Goal: Find contact information: Find contact information

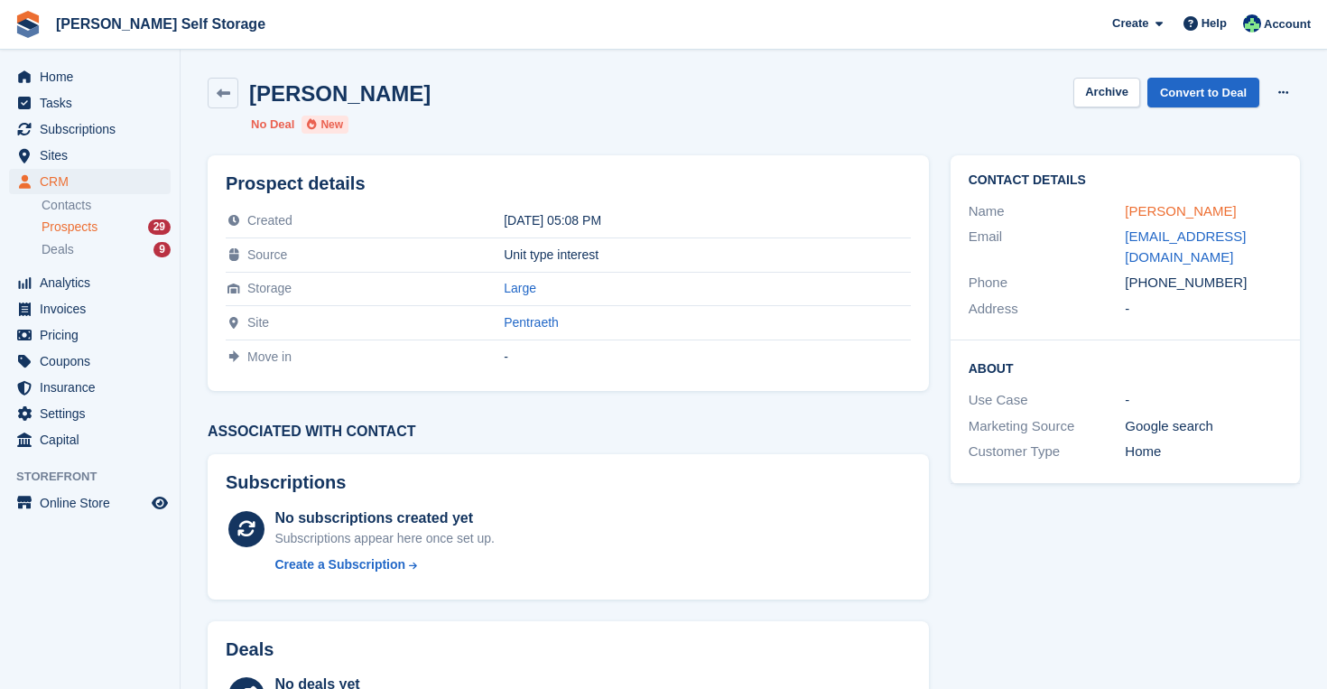
click at [1201, 212] on link "[PERSON_NAME]" at bounding box center [1180, 210] width 111 height 15
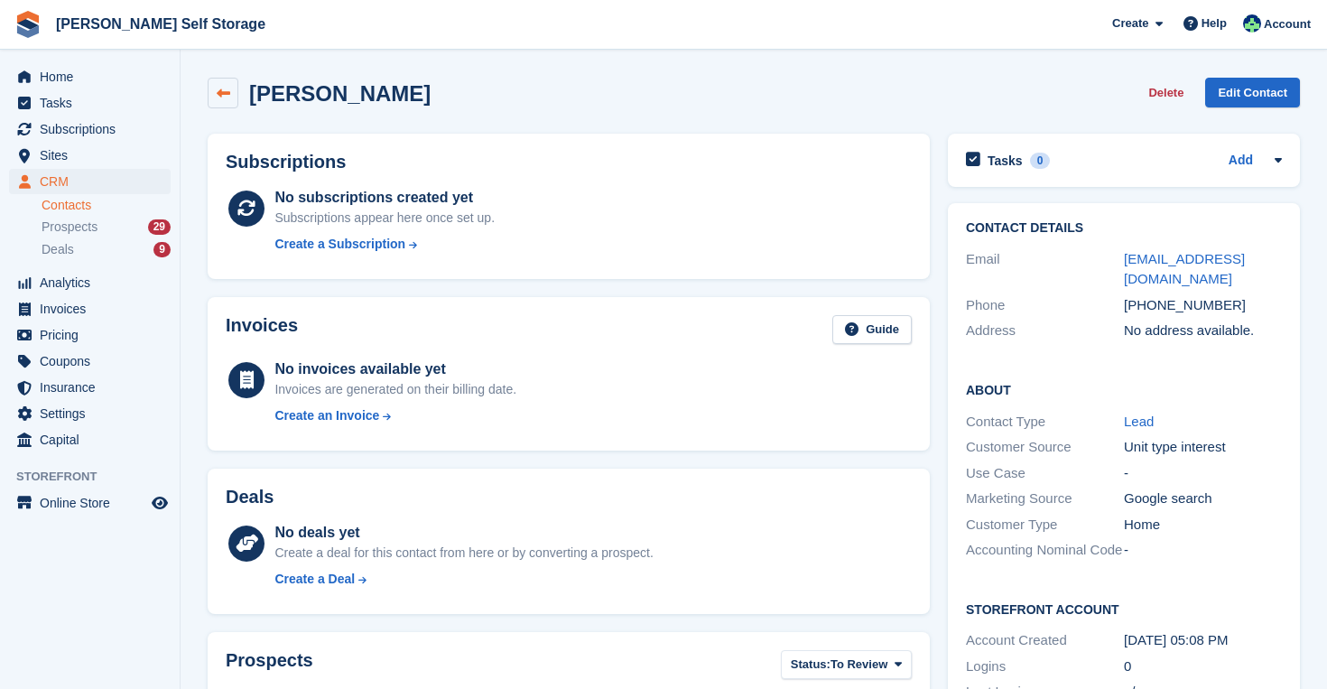
click at [226, 82] on link at bounding box center [223, 93] width 31 height 31
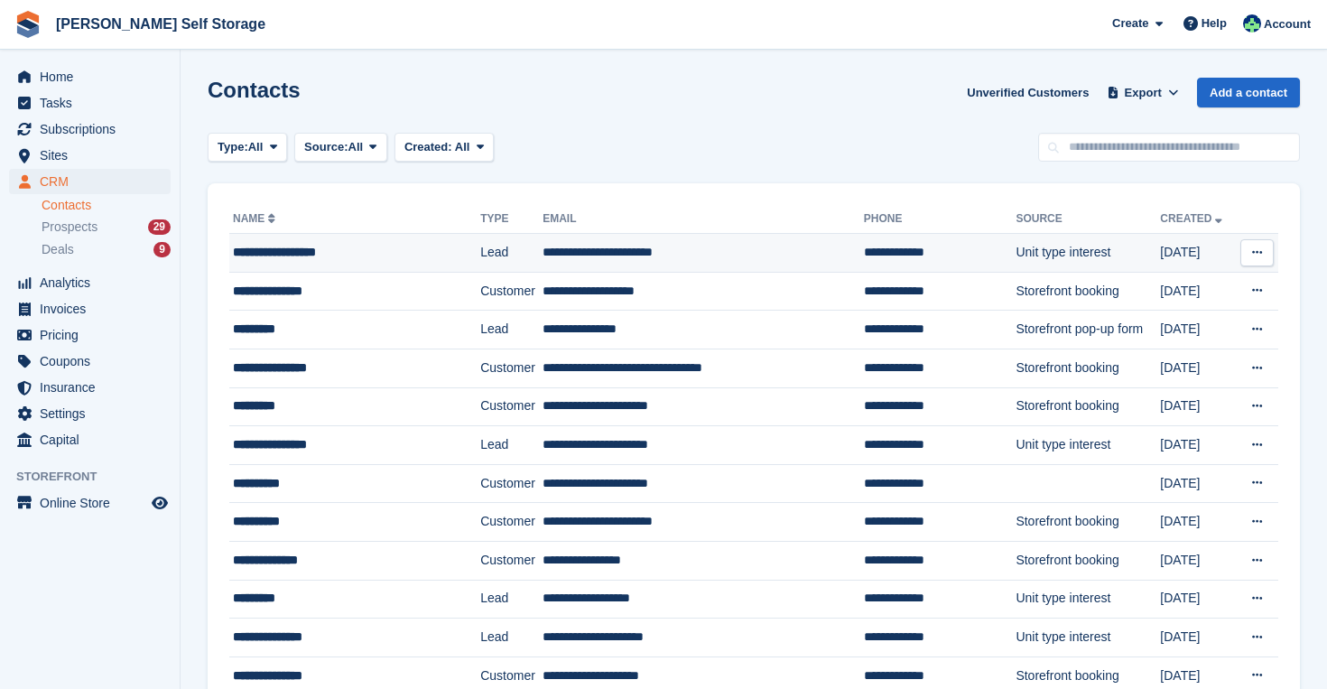
click at [704, 250] on td "**********" at bounding box center [703, 253] width 321 height 39
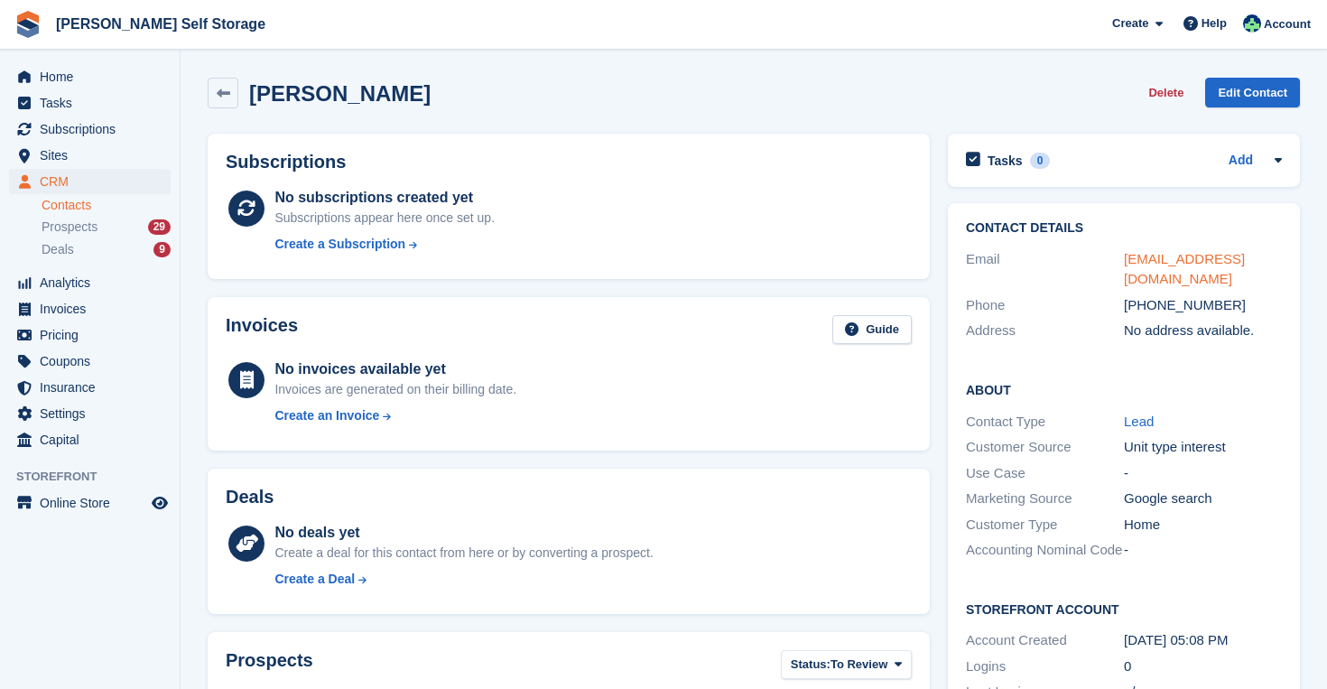
click at [1195, 262] on link "[EMAIL_ADDRESS][DOMAIN_NAME]" at bounding box center [1184, 269] width 121 height 36
